Goal: Find specific page/section: Find specific page/section

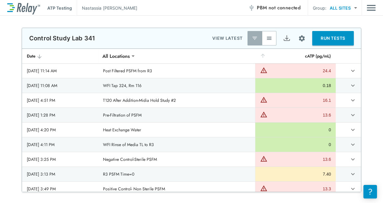
click at [368, 8] on img "Main menu" at bounding box center [371, 7] width 9 height 11
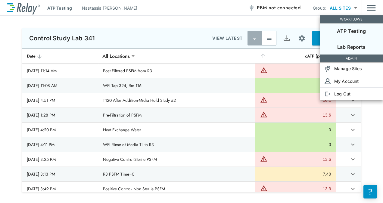
click at [361, 48] on p "Lab Reports" at bounding box center [351, 46] width 28 height 7
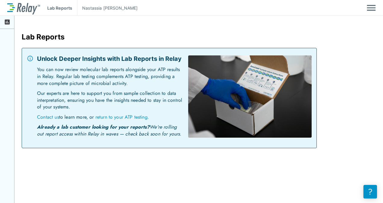
click at [124, 114] on p "return to your ATP testing." at bounding box center [122, 116] width 54 height 7
